Goal: Task Accomplishment & Management: Complete application form

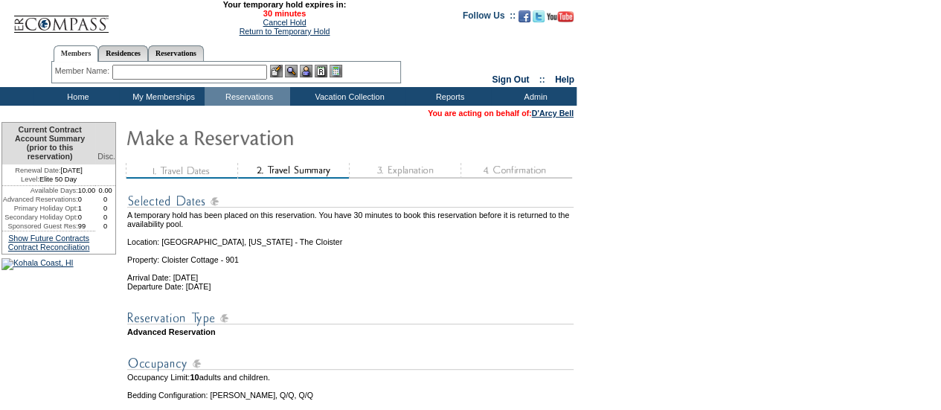
scroll to position [263, 0]
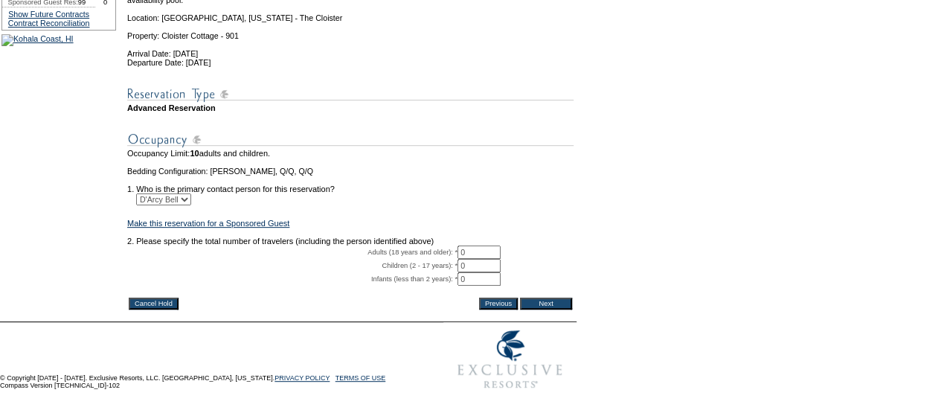
drag, startPoint x: 476, startPoint y: 235, endPoint x: 439, endPoint y: 231, distance: 37.5
click at [439, 245] on tr "Adults (18 years and older): * 0 * *" at bounding box center [350, 251] width 446 height 13
type input "8"
click at [571, 297] on input "Next" at bounding box center [546, 303] width 52 height 12
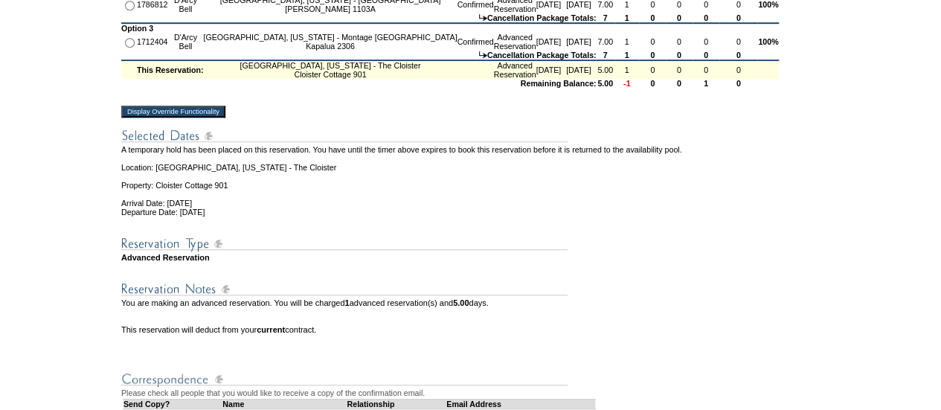
scroll to position [410, 0]
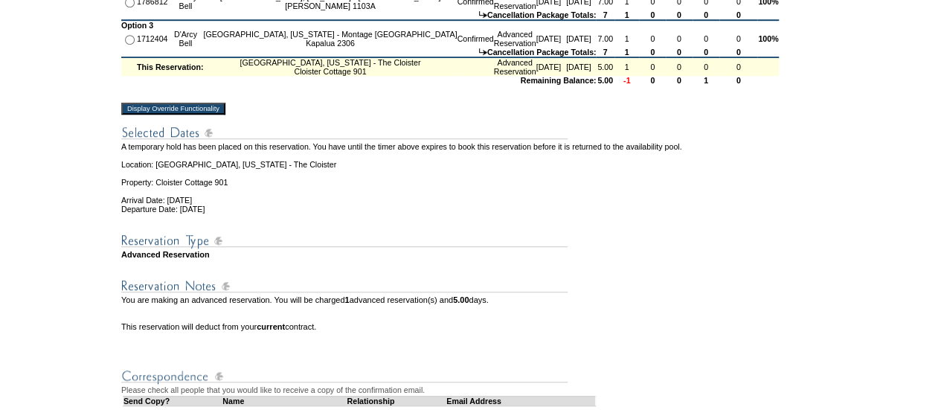
click at [225, 115] on input "Display Override Functionality" at bounding box center [173, 109] width 104 height 12
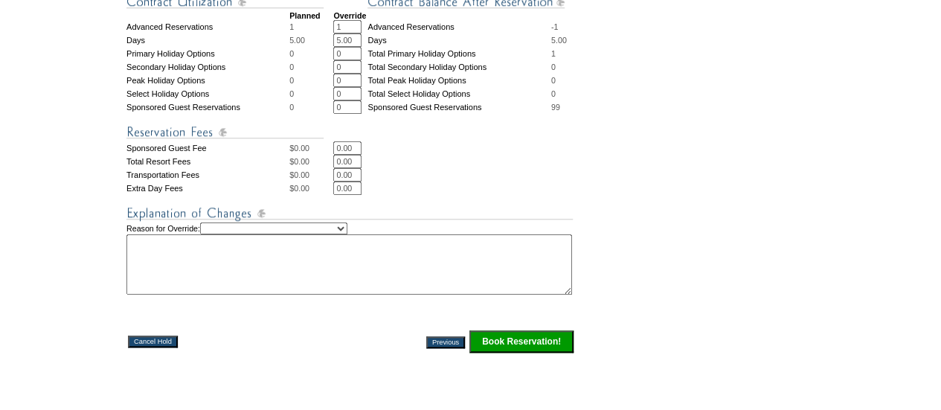
scroll to position [605, 0]
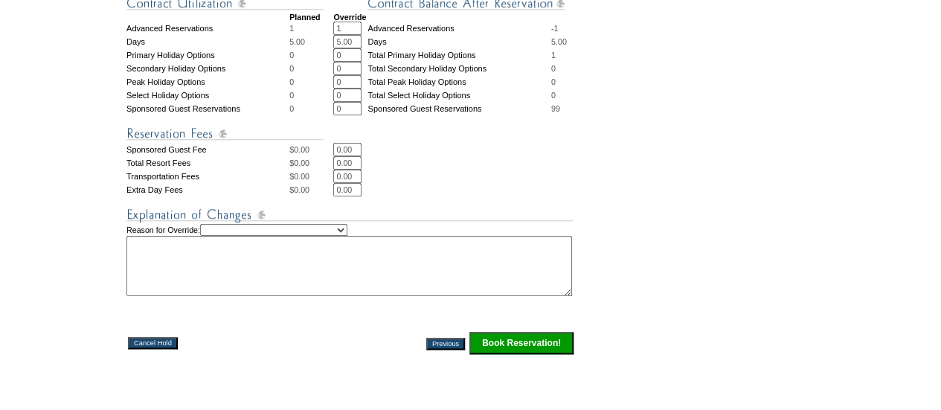
click at [340, 236] on select "Creating Continuous Stay Days Rebooked After Cancellation Editing Occupant Expe…" at bounding box center [273, 230] width 147 height 12
select select "1042"
click at [219, 236] on select "Creating Continuous Stay Days Rebooked After Cancellation Editing Occupant Expe…" at bounding box center [273, 230] width 147 height 12
click at [265, 296] on textarea at bounding box center [348, 266] width 445 height 60
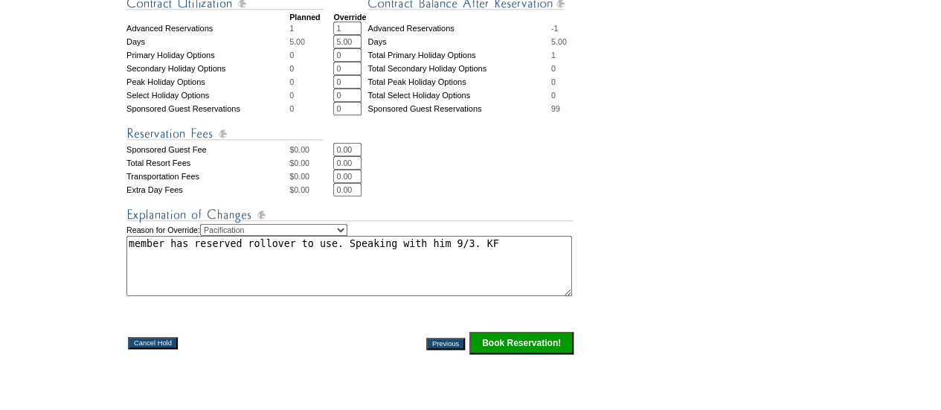
type textarea "member has reserved rollover to use. Speaking with him 9/3. KF"
click at [518, 354] on input "Book Reservation!" at bounding box center [521, 343] width 104 height 22
